Goal: Information Seeking & Learning: Compare options

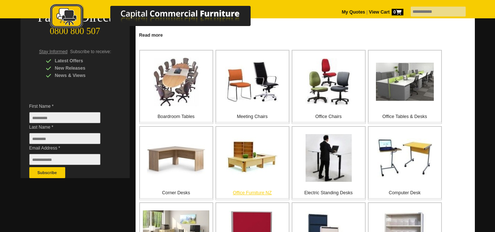
scroll to position [147, 0]
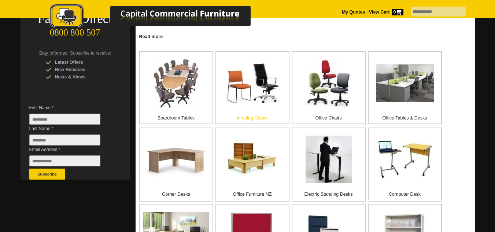
click at [243, 116] on p "Meeting Chairs" at bounding box center [252, 117] width 73 height 7
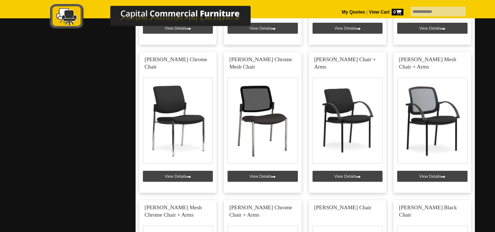
scroll to position [1026, 0]
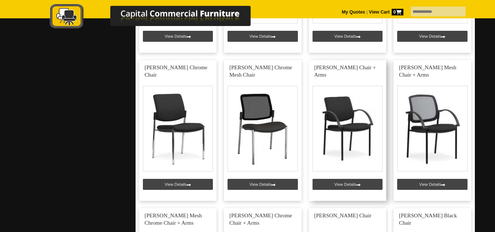
click at [337, 183] on link at bounding box center [348, 130] width 78 height 141
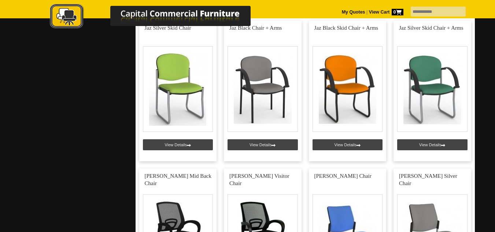
scroll to position [733, 0]
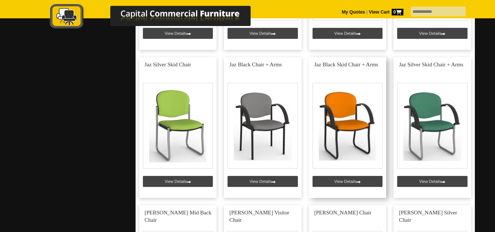
click at [343, 178] on link at bounding box center [348, 127] width 78 height 141
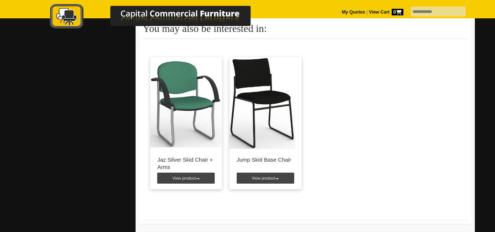
scroll to position [880, 0]
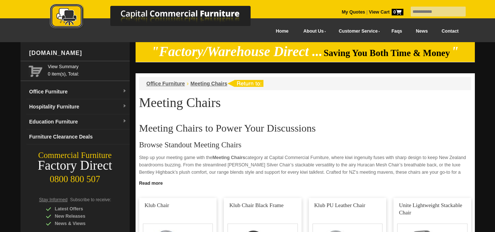
scroll to position [733, 0]
